Goal: Task Accomplishment & Management: Use online tool/utility

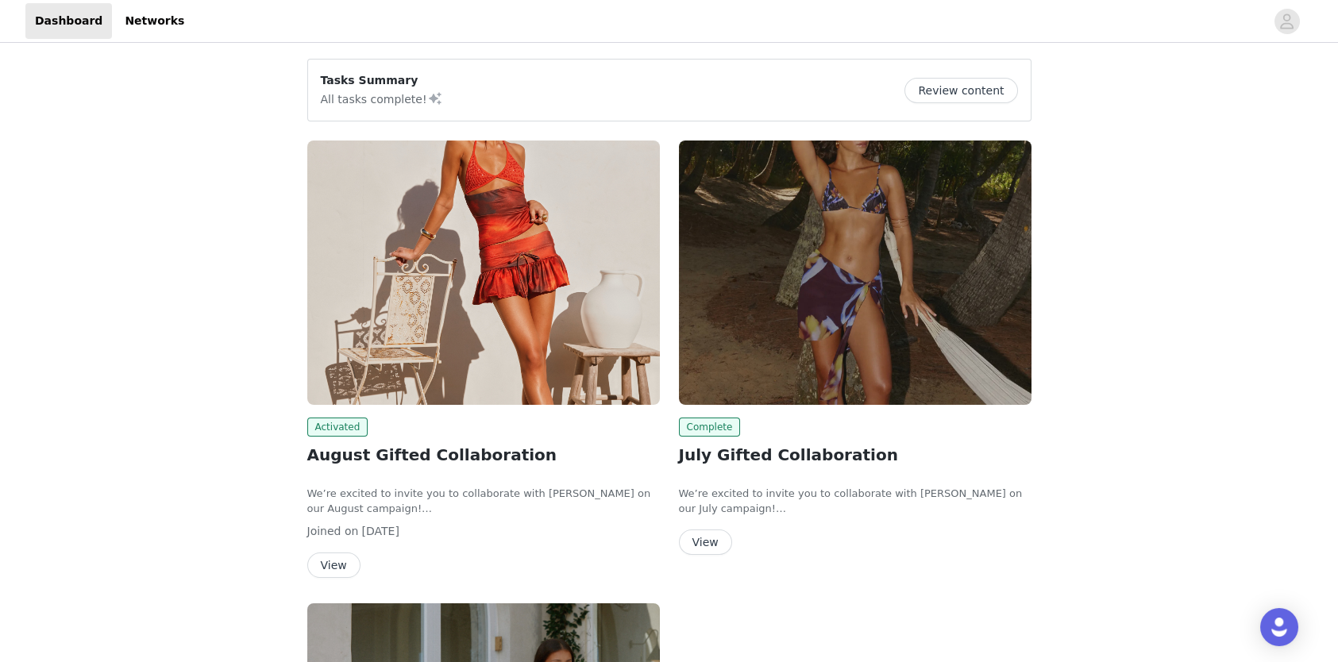
click at [948, 93] on button "Review content" at bounding box center [961, 90] width 113 height 25
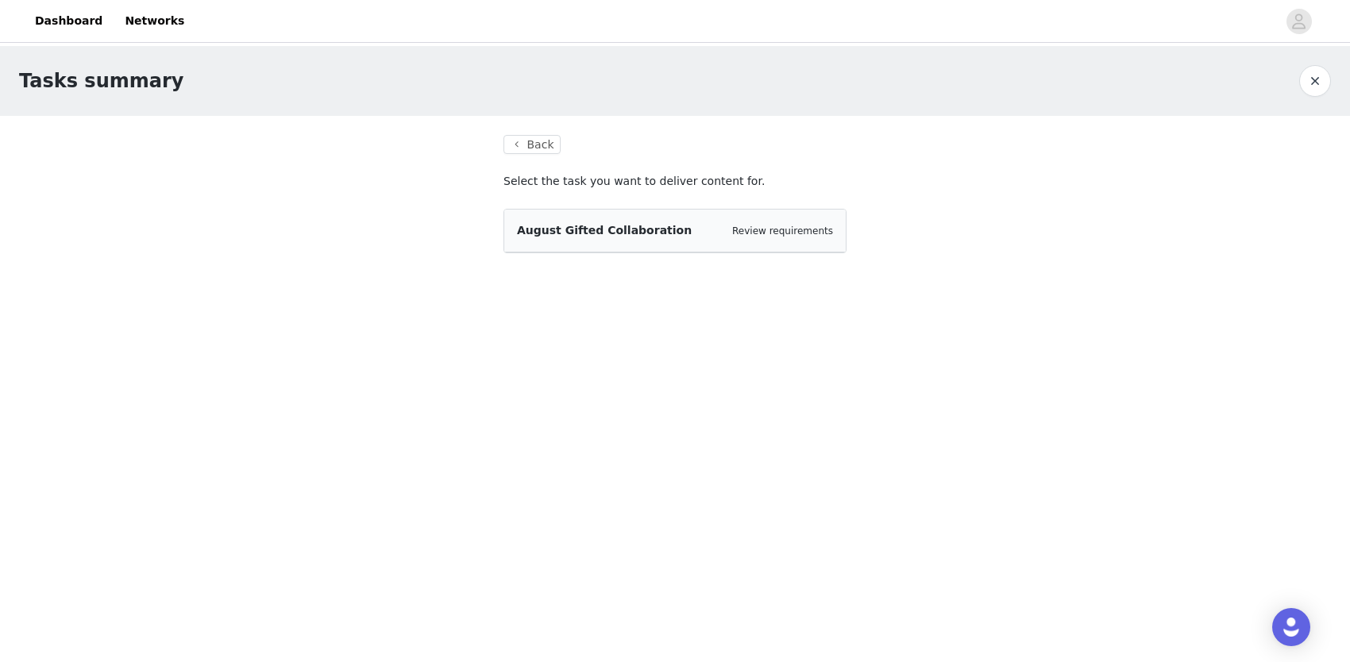
click at [661, 237] on div "August Gifted Collaboration Review requirements" at bounding box center [675, 230] width 316 height 17
click at [623, 221] on div "August Gifted Collaboration Review requirements" at bounding box center [675, 231] width 342 height 43
click at [757, 230] on link "Review requirements" at bounding box center [782, 231] width 101 height 11
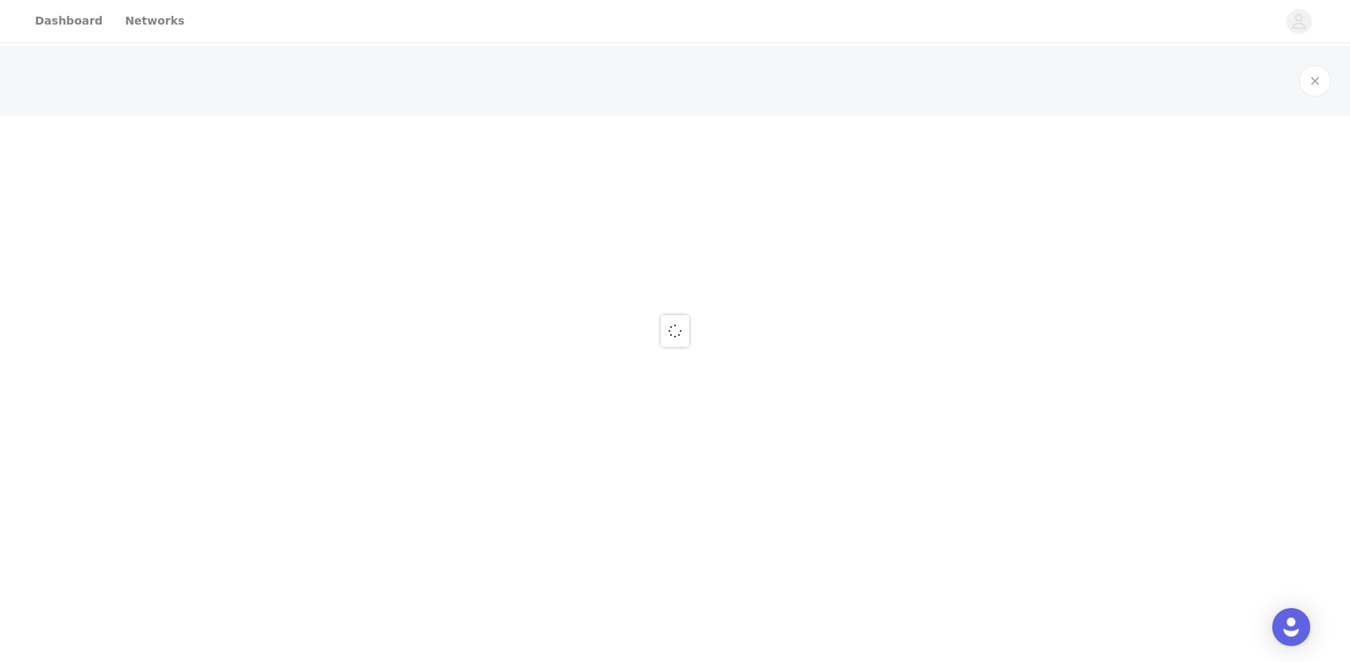
click at [763, 233] on div at bounding box center [675, 331] width 1350 height 662
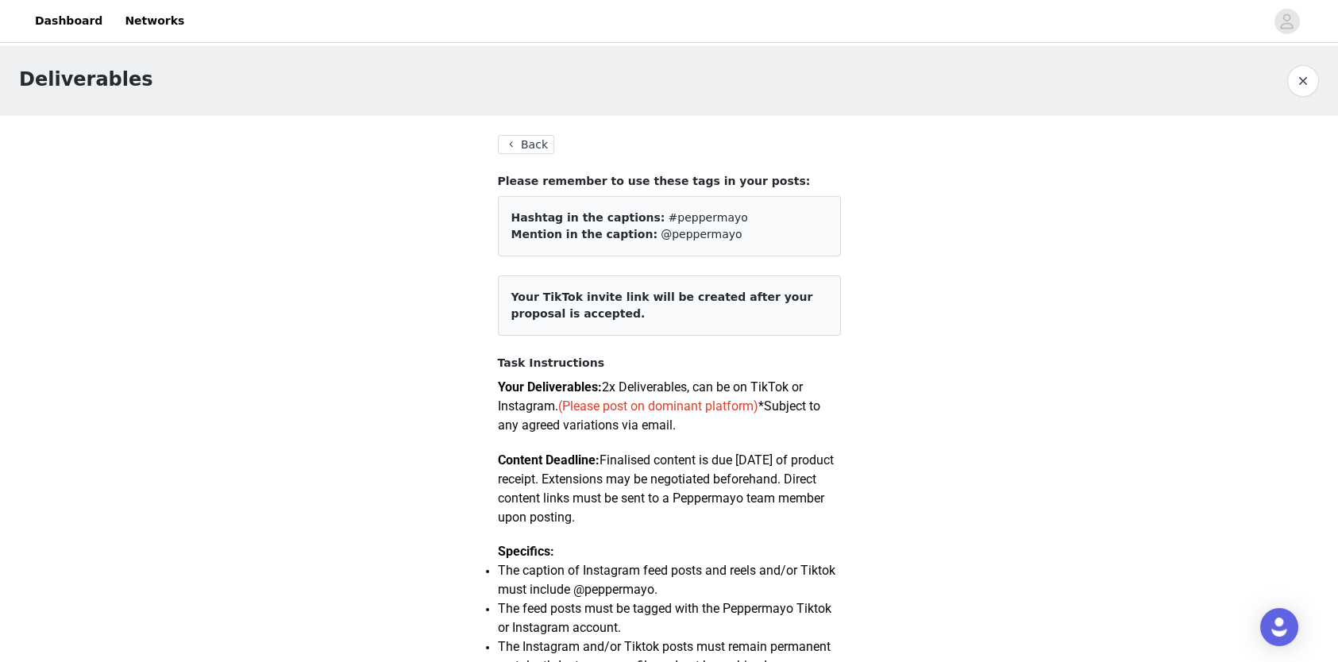
click at [538, 145] on button "Back" at bounding box center [526, 144] width 57 height 19
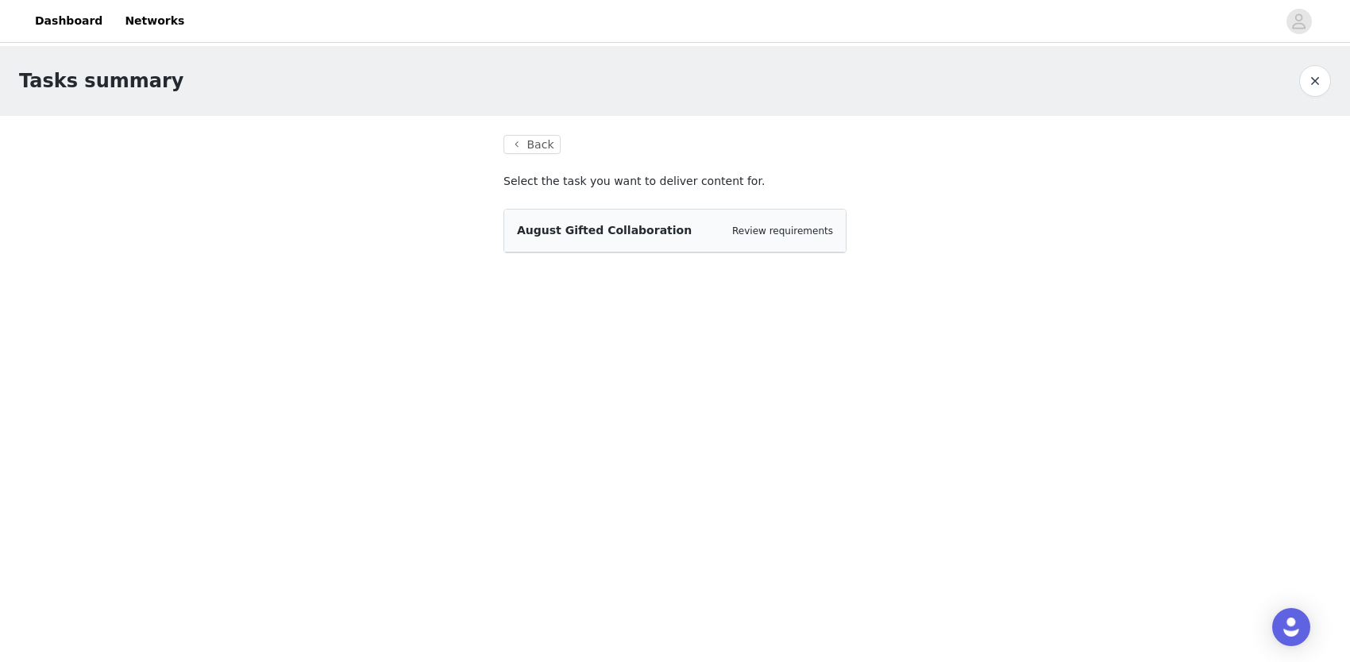
click at [511, 154] on section "Back Select the task you want to deliver content for. August Gifted Collaborati…" at bounding box center [674, 204] width 381 height 176
click at [523, 151] on button "Back" at bounding box center [532, 144] width 57 height 19
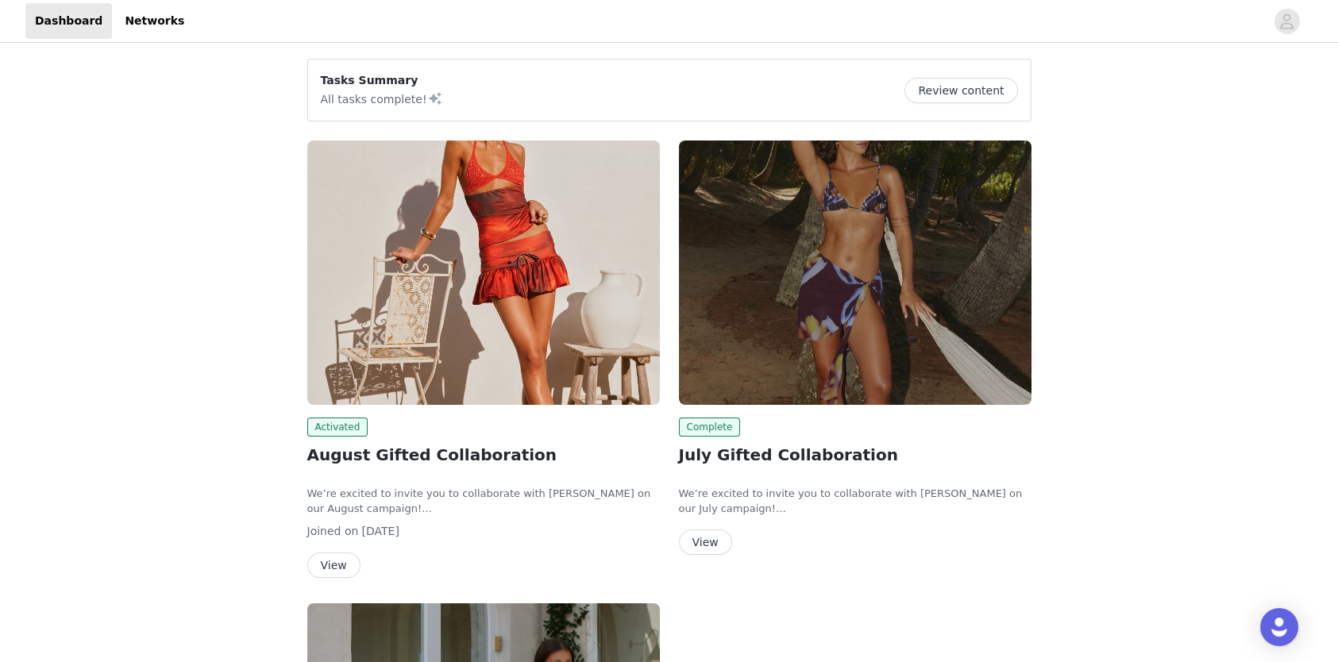
click at [326, 560] on button "View" at bounding box center [333, 565] width 53 height 25
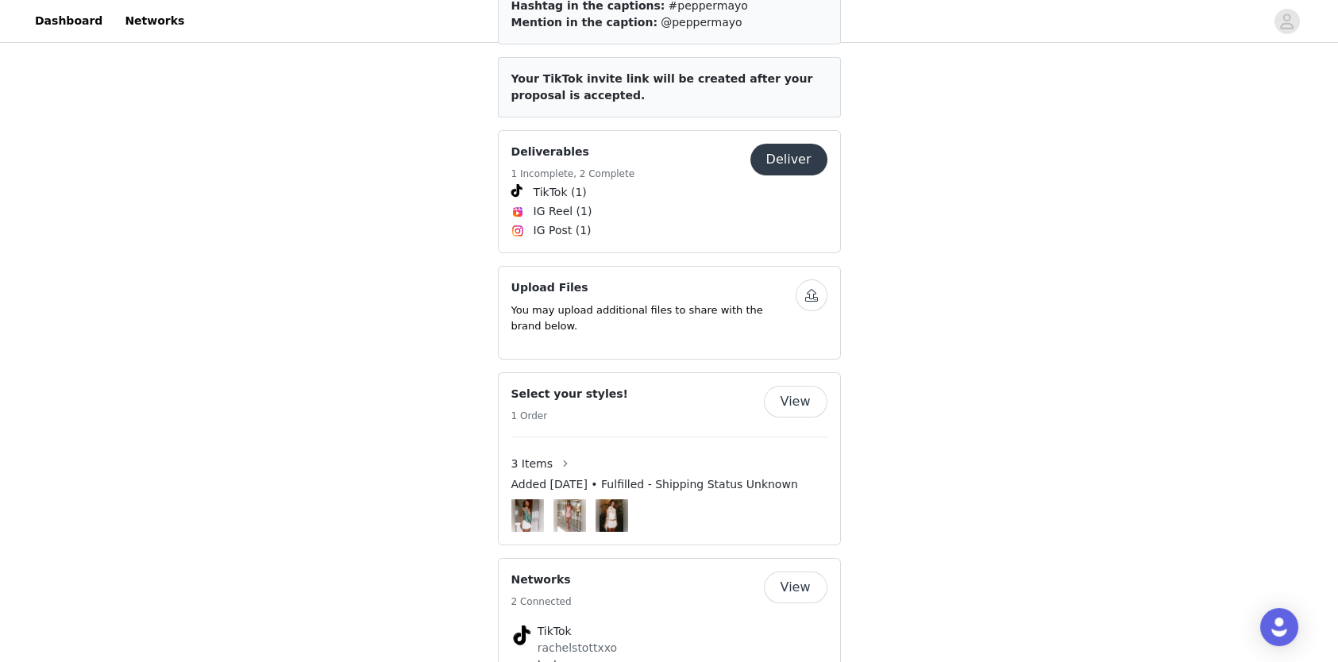
scroll to position [953, 0]
click at [797, 386] on button "View" at bounding box center [796, 402] width 64 height 32
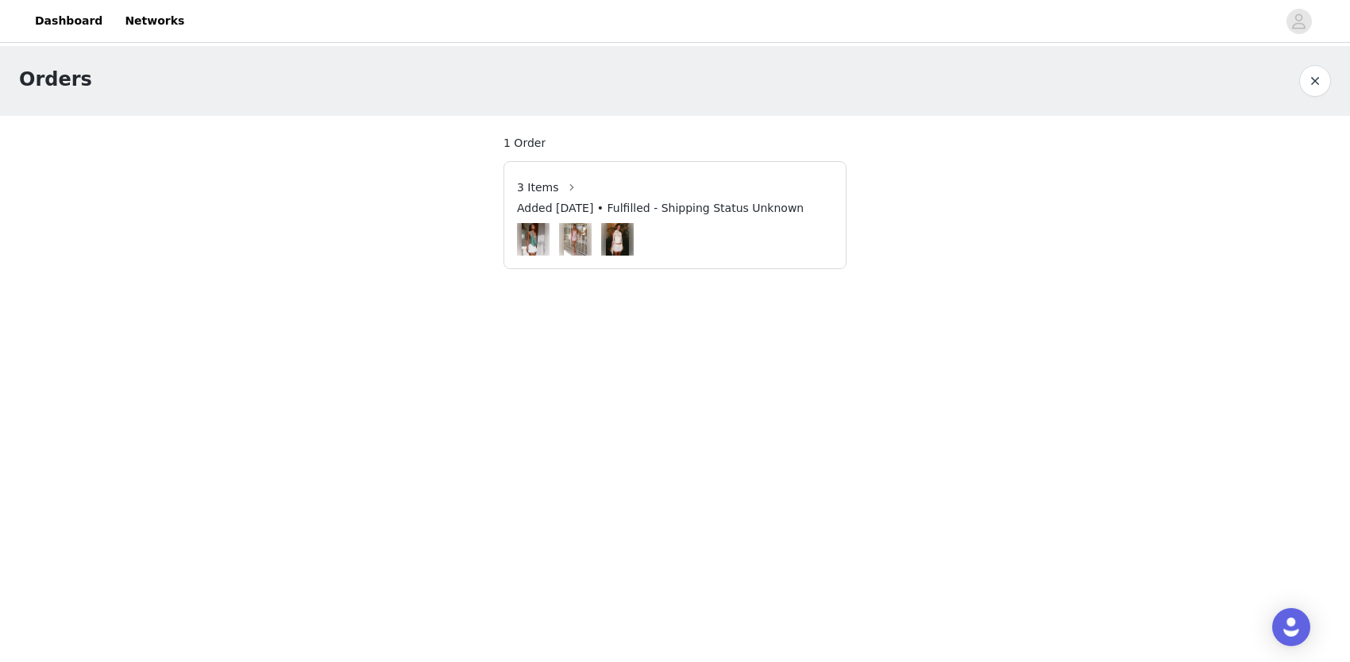
click at [1309, 77] on button "button" at bounding box center [1315, 81] width 32 height 32
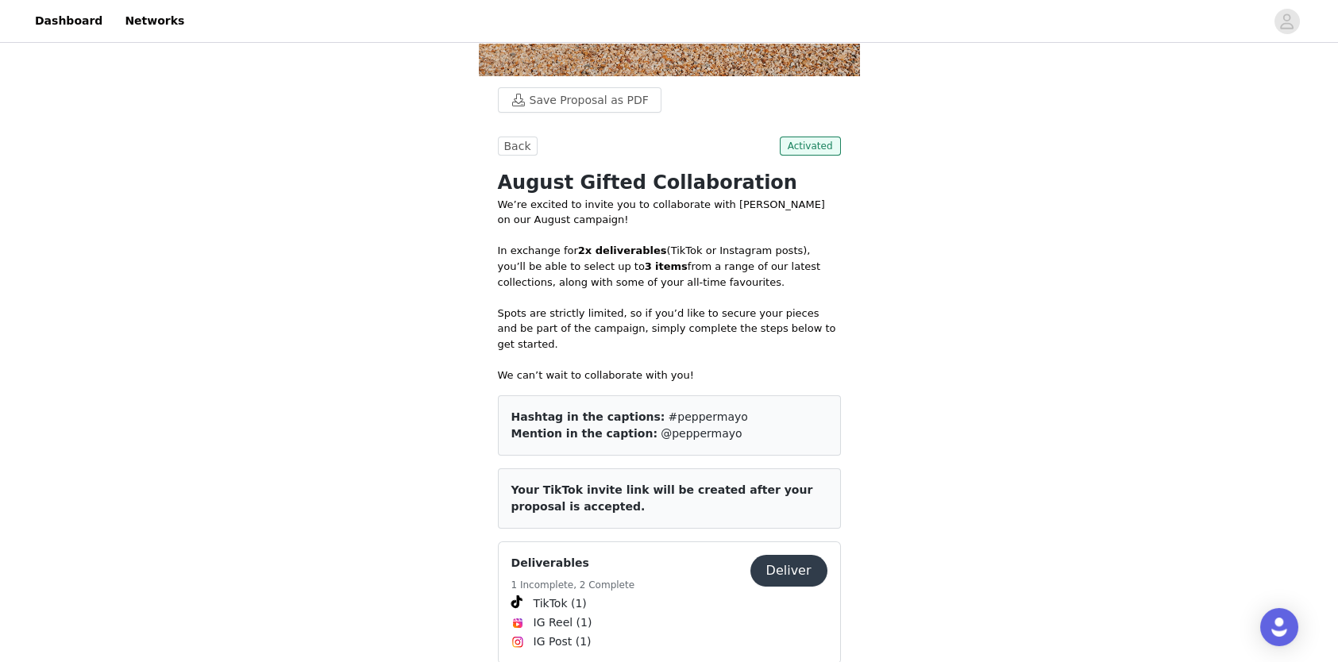
scroll to position [794, 0]
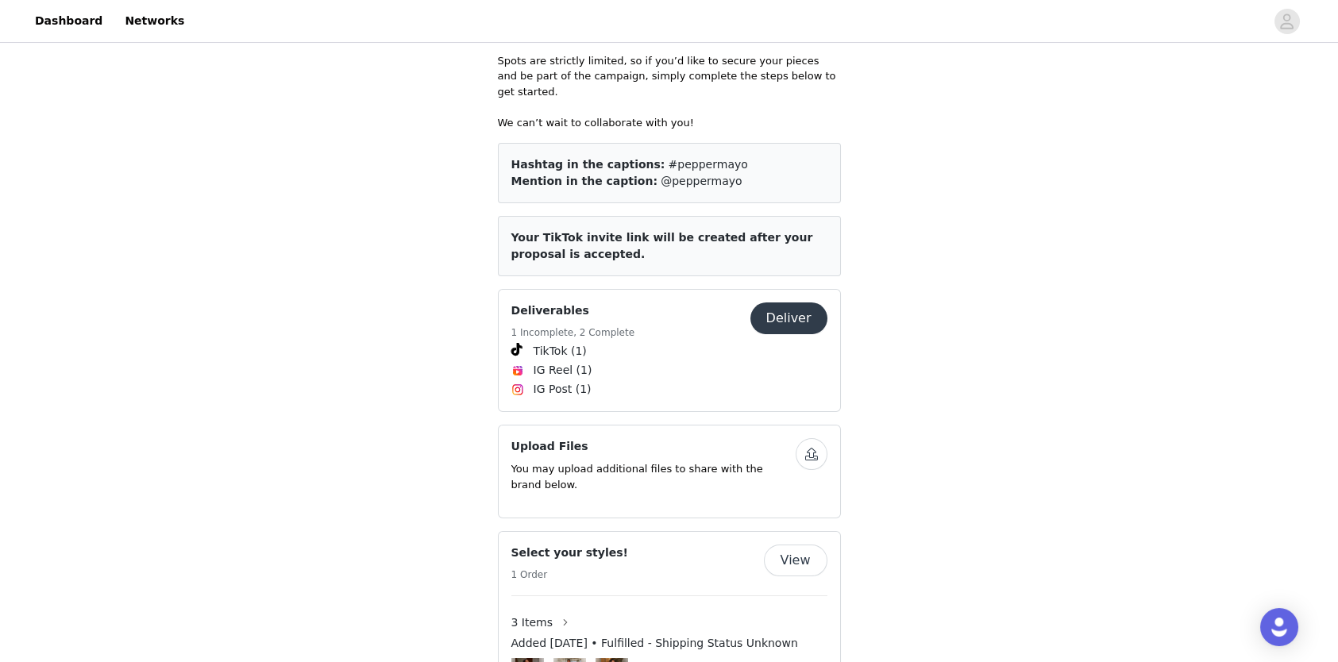
click at [793, 303] on button "Deliver" at bounding box center [789, 319] width 77 height 32
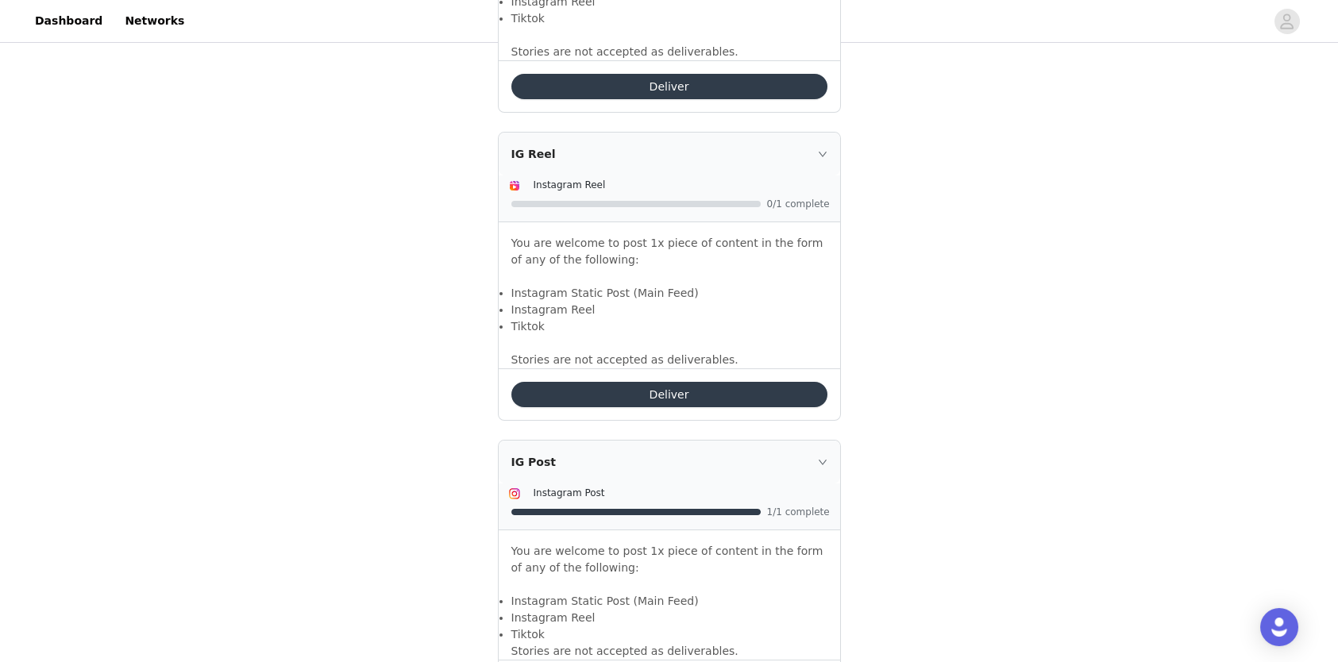
scroll to position [1356, 0]
